Goal: Find specific fact: Find specific fact

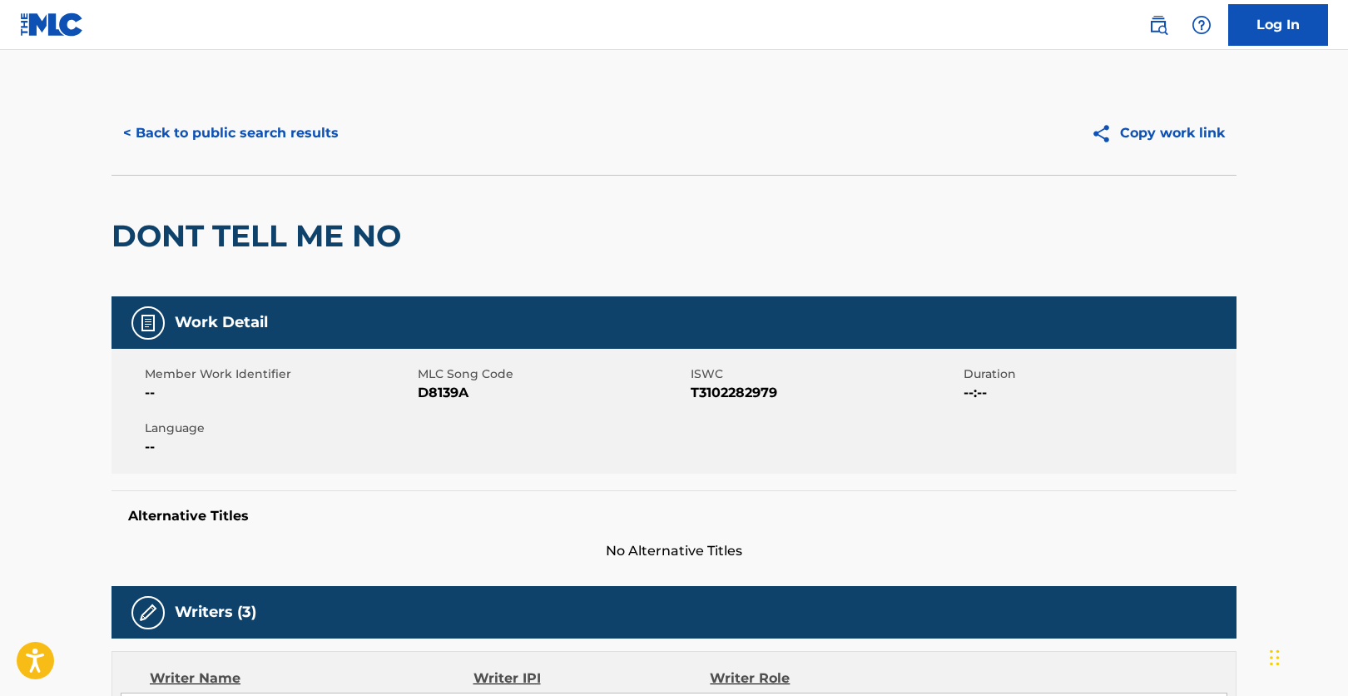
click at [252, 95] on div "< Back to public search results Copy work link" at bounding box center [673, 133] width 1125 height 83
click at [265, 126] on button "< Back to public search results" at bounding box center [230, 133] width 239 height 42
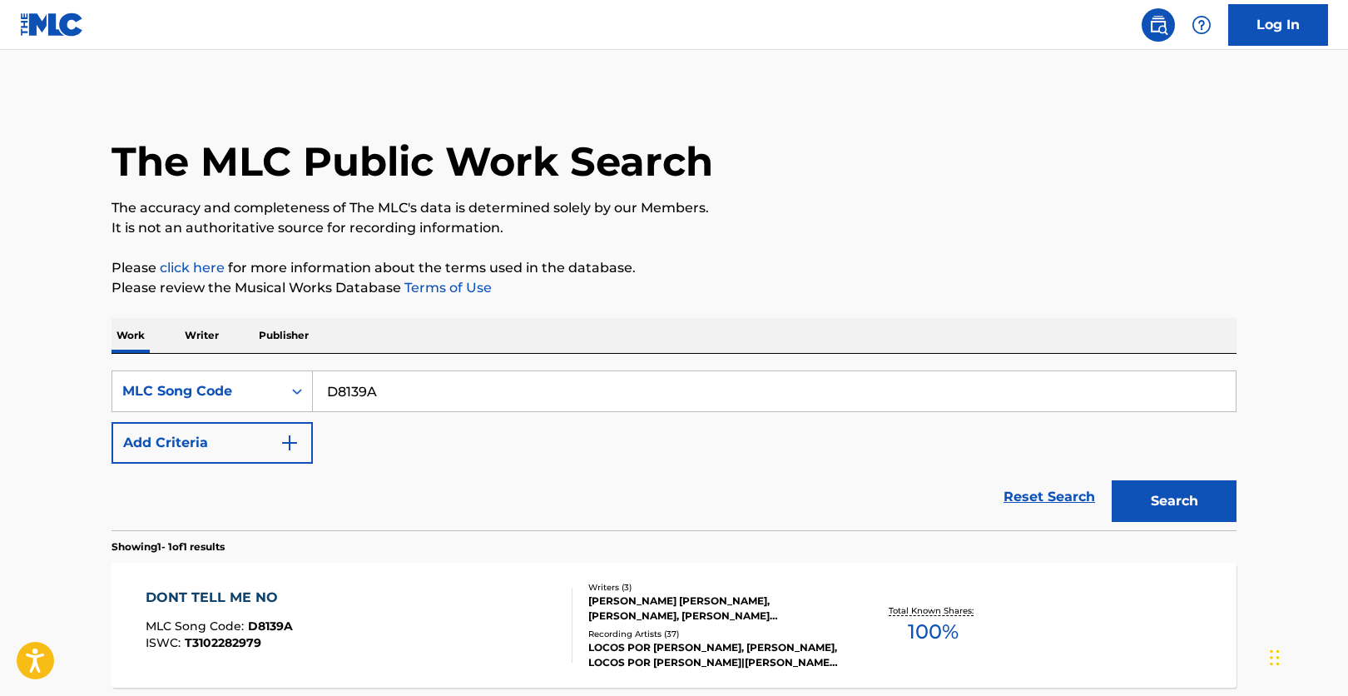
click at [515, 413] on div "SearchWithCriteria663cfd87-af04-4e54-9050-370ec6ffc56c MLC Song Code D8139A Add…" at bounding box center [673, 416] width 1125 height 93
click at [515, 409] on input "D8139A" at bounding box center [774, 391] width 923 height 40
click at [517, 400] on input "D8139A" at bounding box center [774, 391] width 923 height 40
paste input "G4125O"
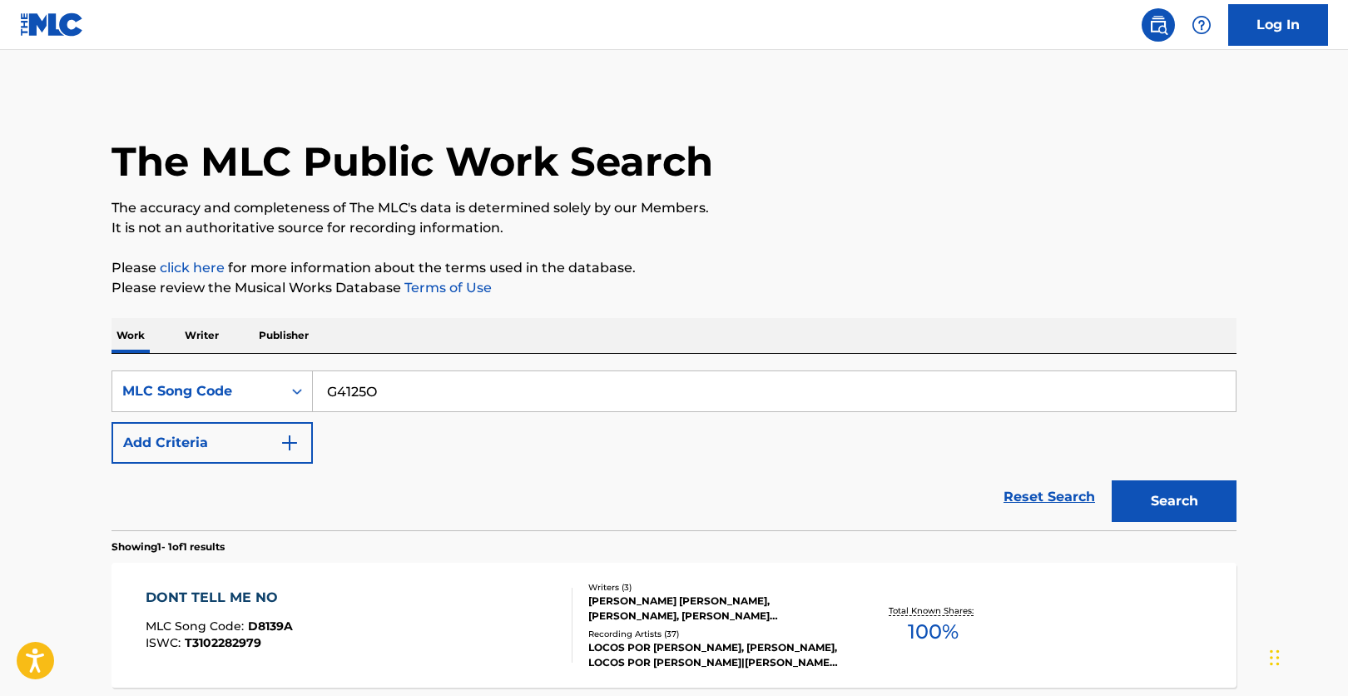
type input "G4125O"
click at [1114, 485] on button "Search" at bounding box center [1174, 501] width 125 height 42
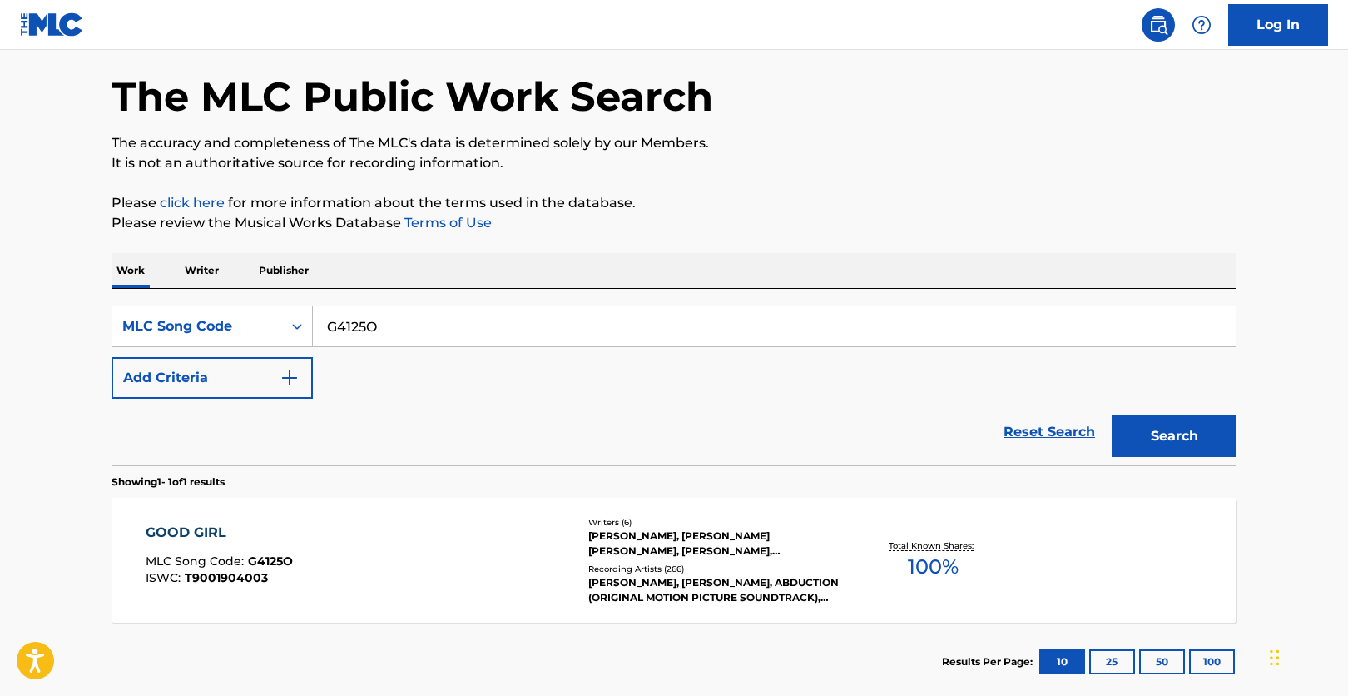
scroll to position [83, 0]
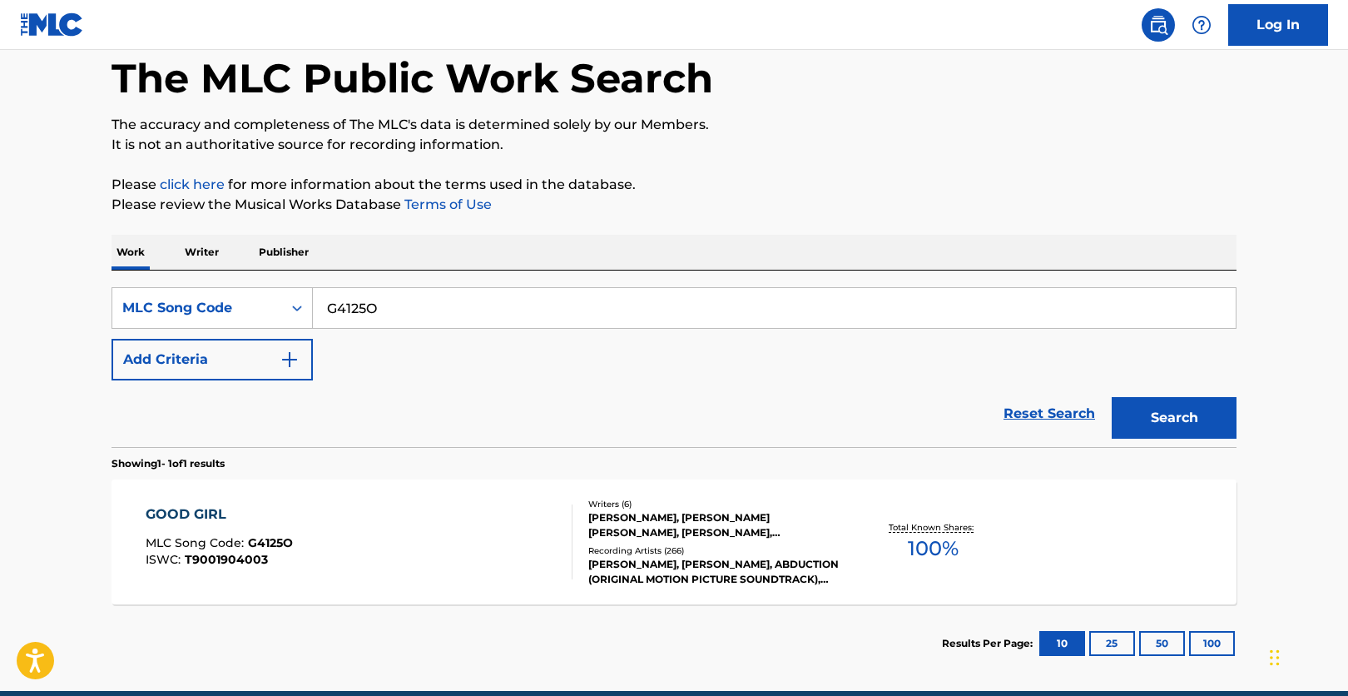
click at [452, 565] on div "GOOD GIRL MLC Song Code : G4125O ISWC : T9001904003" at bounding box center [360, 541] width 428 height 75
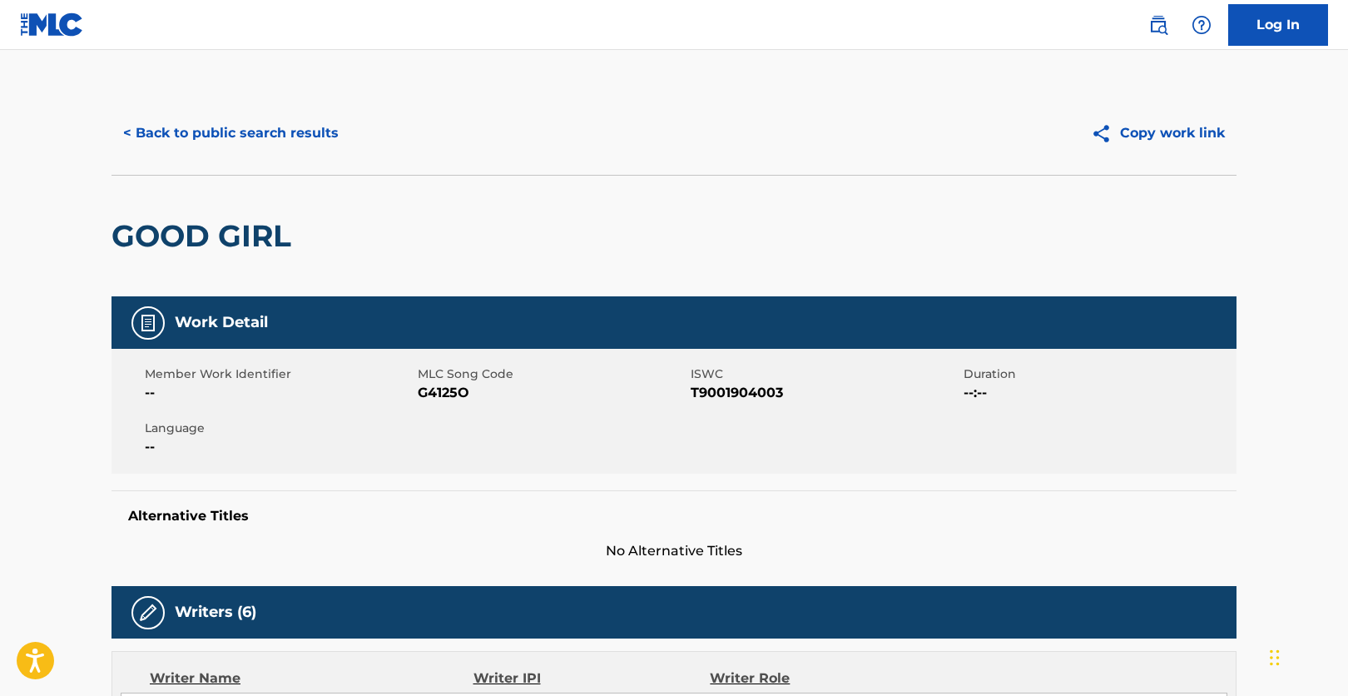
scroll to position [499, 0]
